Goal: Find specific page/section: Find specific page/section

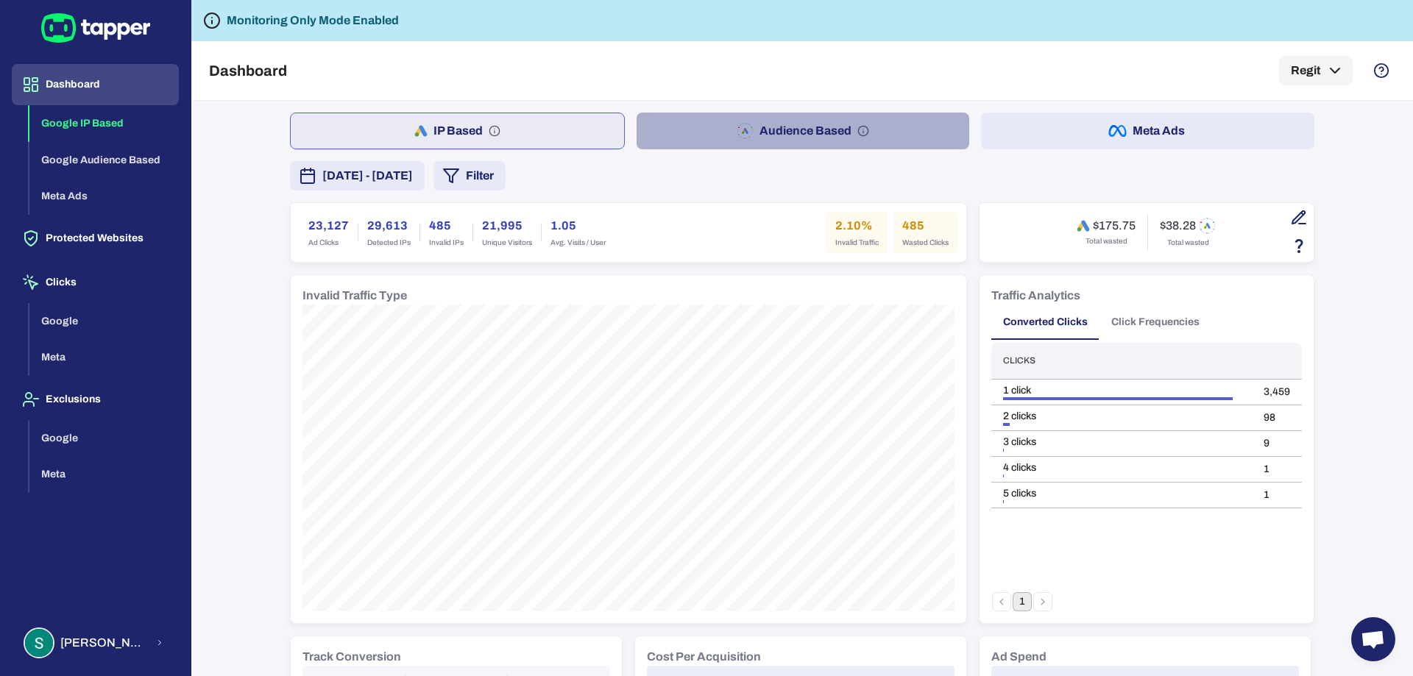
click at [763, 129] on button "Audience Based" at bounding box center [802, 131] width 333 height 37
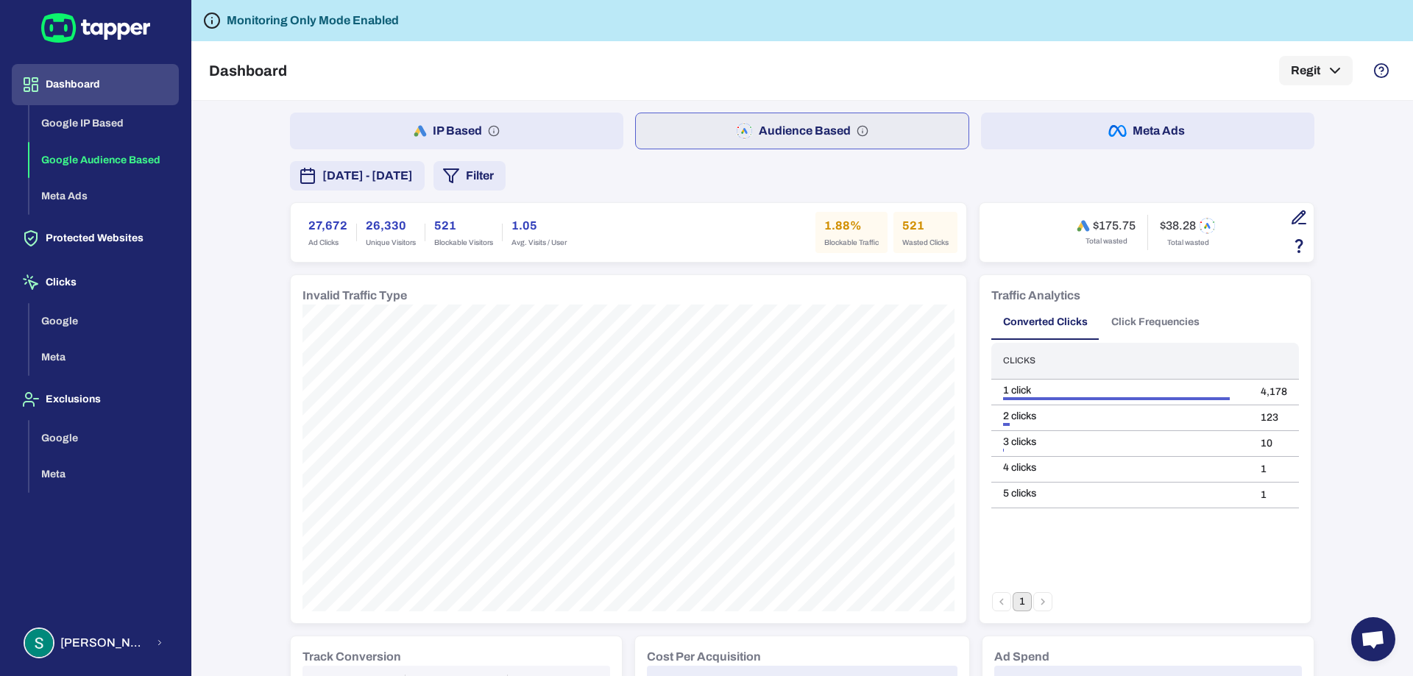
click at [870, 32] on div "Monitoring Only Mode Enabled" at bounding box center [801, 20] width 1221 height 41
click at [846, 63] on div "Dashboard Regit" at bounding box center [802, 70] width 1186 height 59
click at [1123, 136] on button "Meta Ads" at bounding box center [1147, 131] width 333 height 37
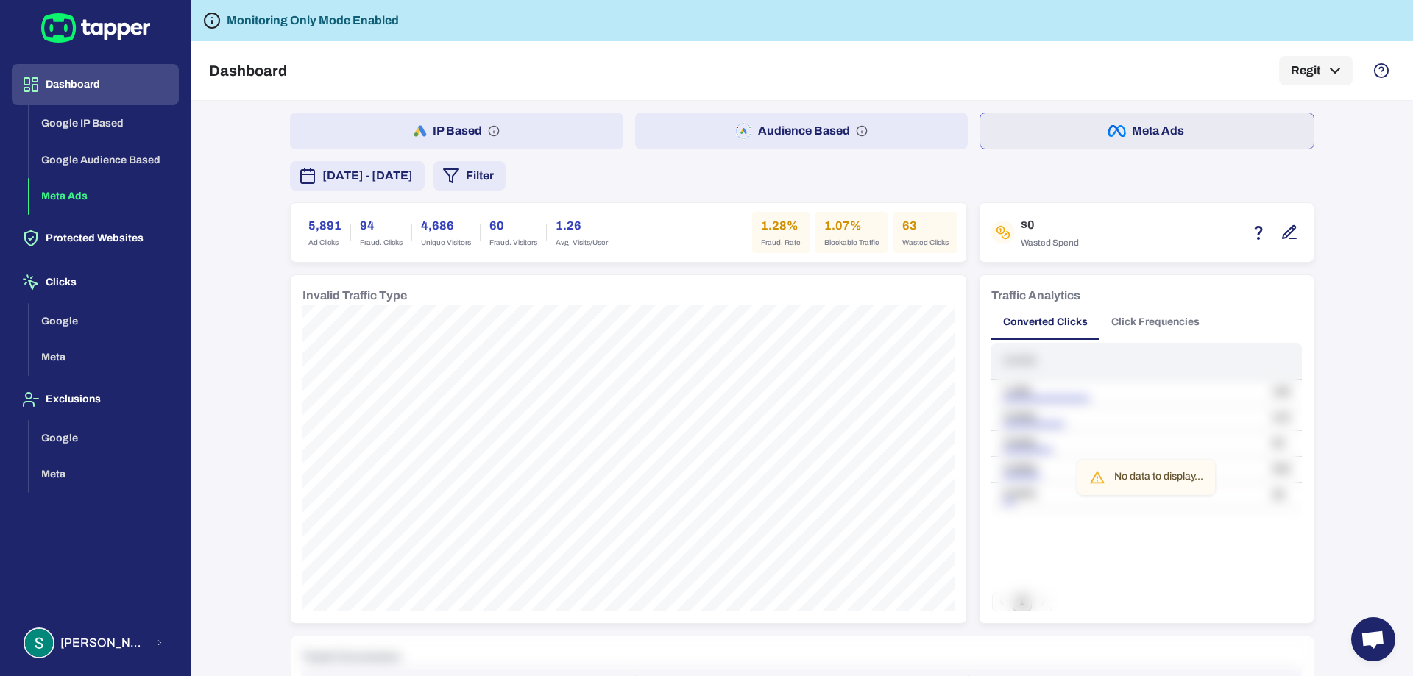
click at [1144, 321] on button "Click Frequencies" at bounding box center [1155, 322] width 112 height 35
